Goal: Task Accomplishment & Management: Manage account settings

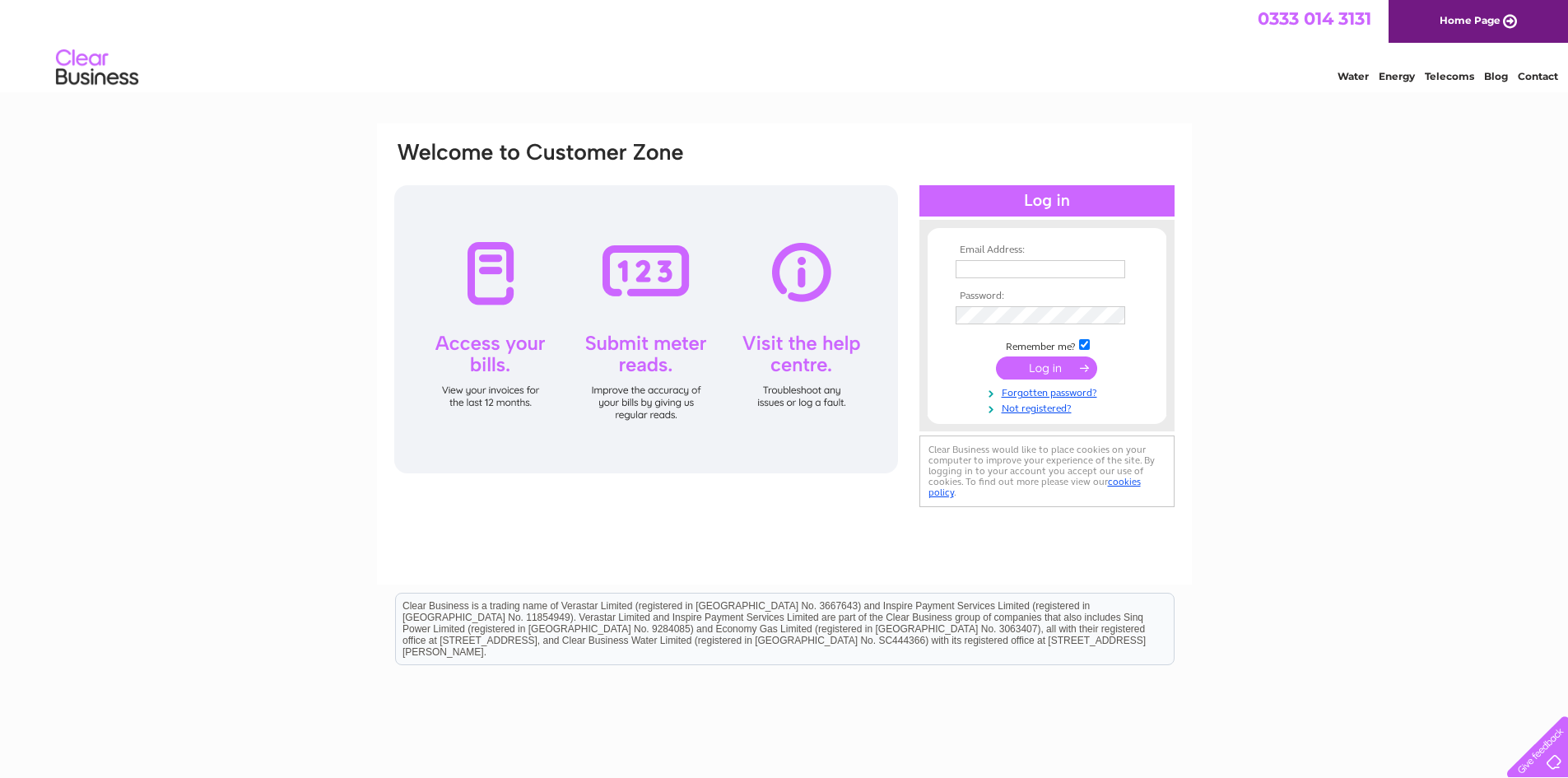
type input "braebuildingcentre@btconnect.com"
click at [1035, 364] on input "submit" at bounding box center [1047, 368] width 102 height 23
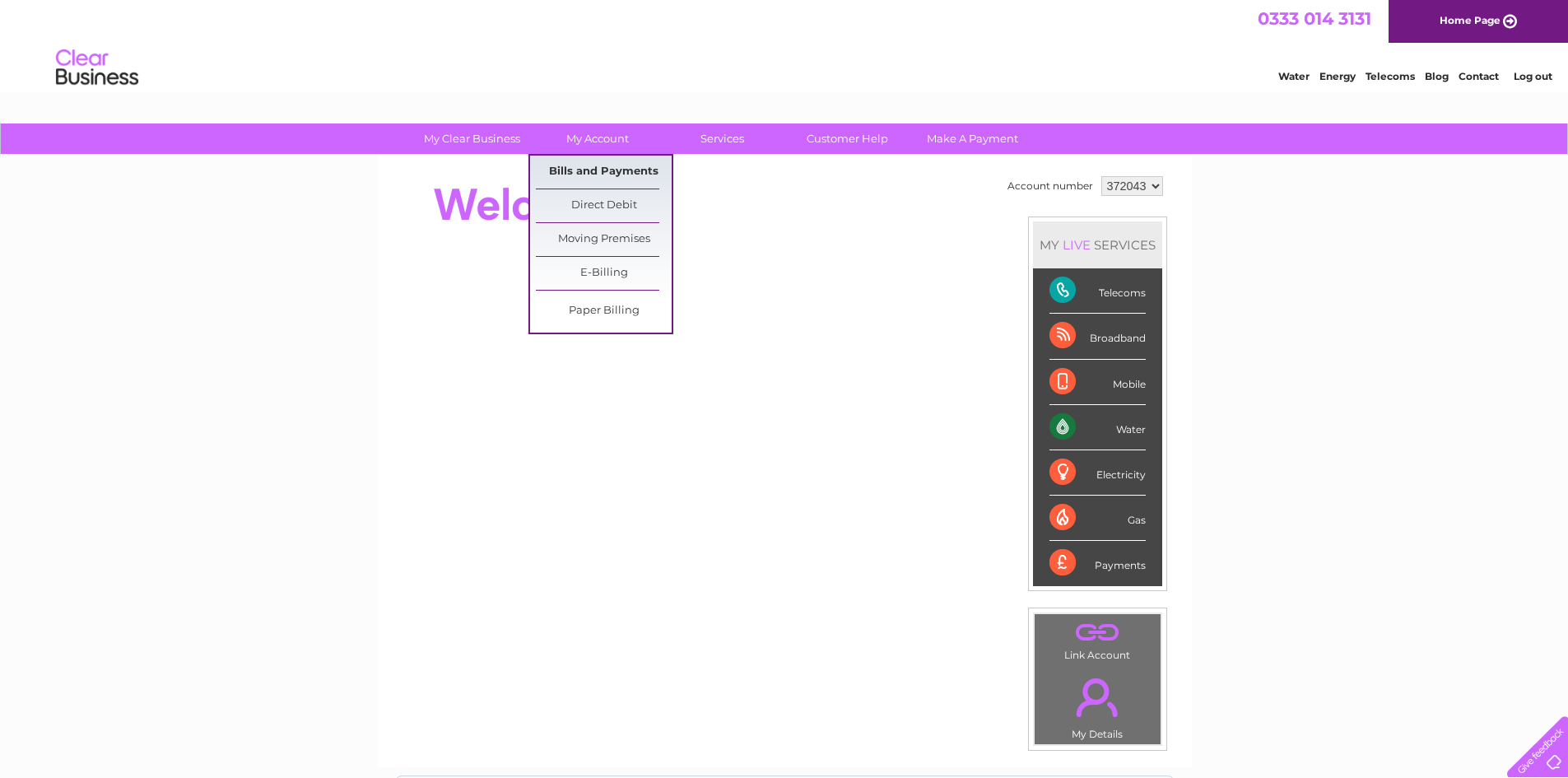
click at [611, 171] on link "Bills and Payments" at bounding box center [603, 172] width 136 height 33
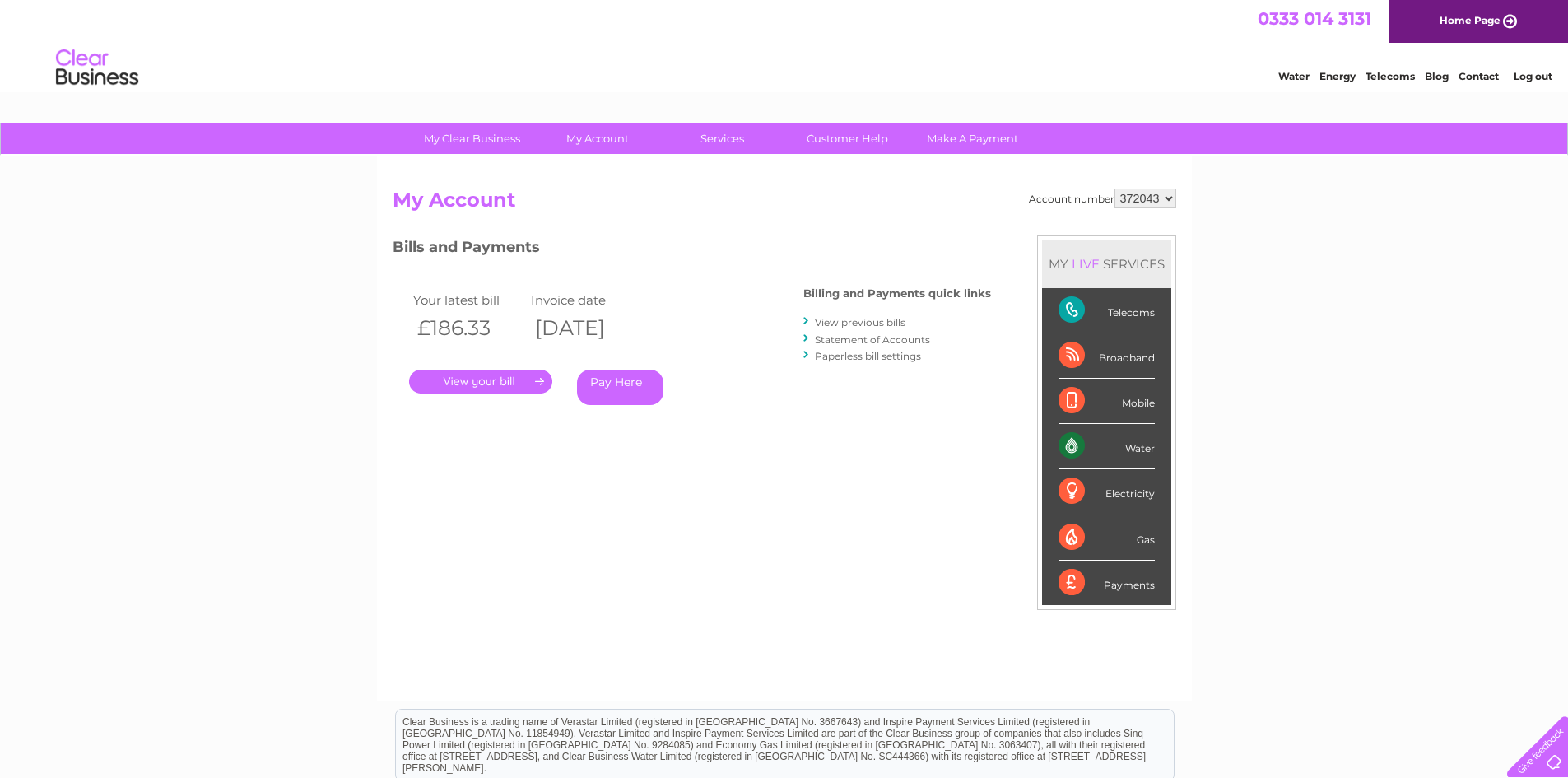
click at [866, 322] on link "View previous bills" at bounding box center [860, 322] width 91 height 13
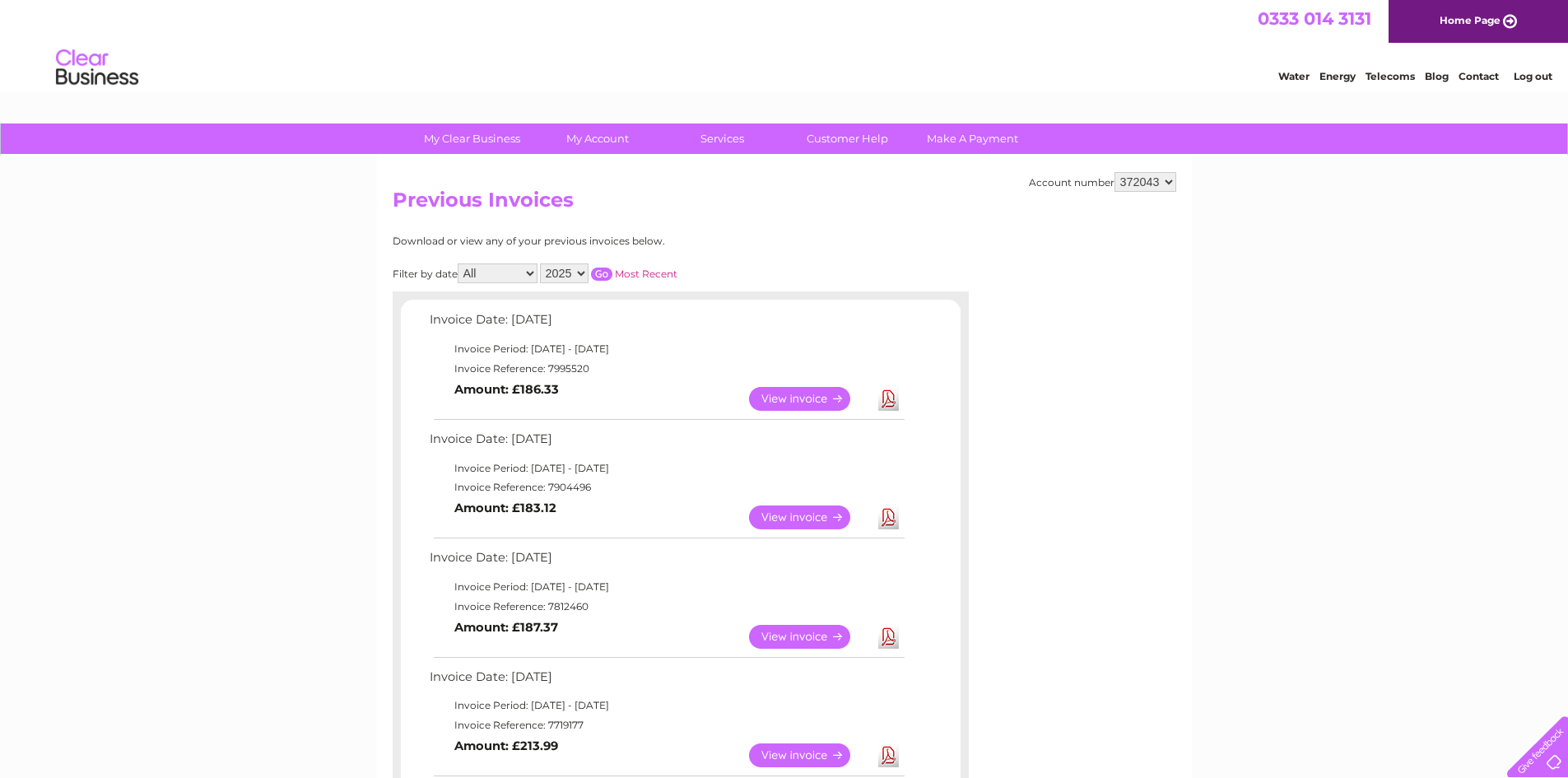
click at [800, 516] on link "View" at bounding box center [809, 517] width 121 height 24
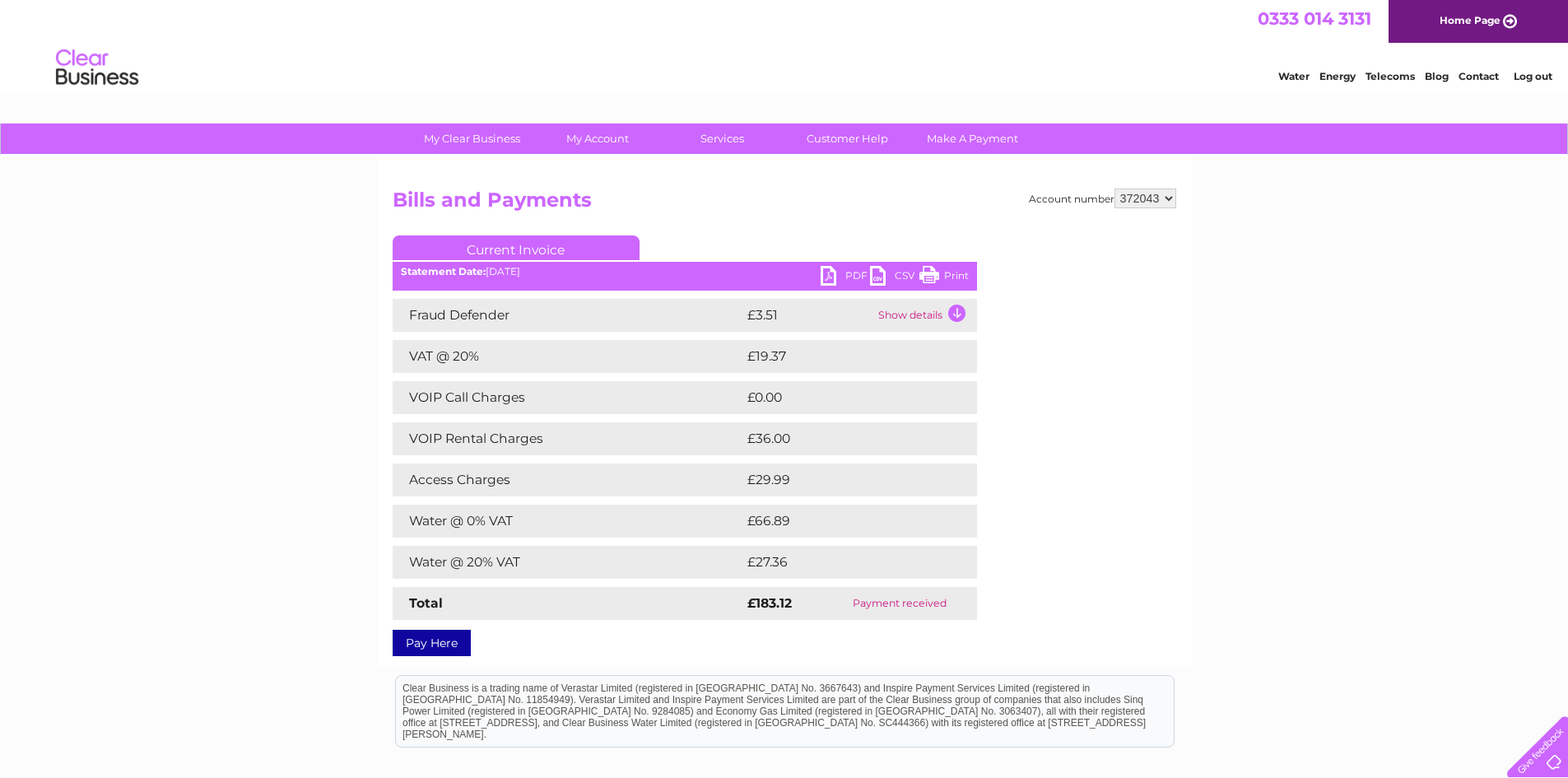
click at [847, 276] on link "PDF" at bounding box center [845, 277] width 49 height 24
click at [1174, 197] on select "372043" at bounding box center [1146, 198] width 62 height 19
click at [1173, 197] on select "372043" at bounding box center [1146, 198] width 62 height 19
